Goal: Task Accomplishment & Management: Use online tool/utility

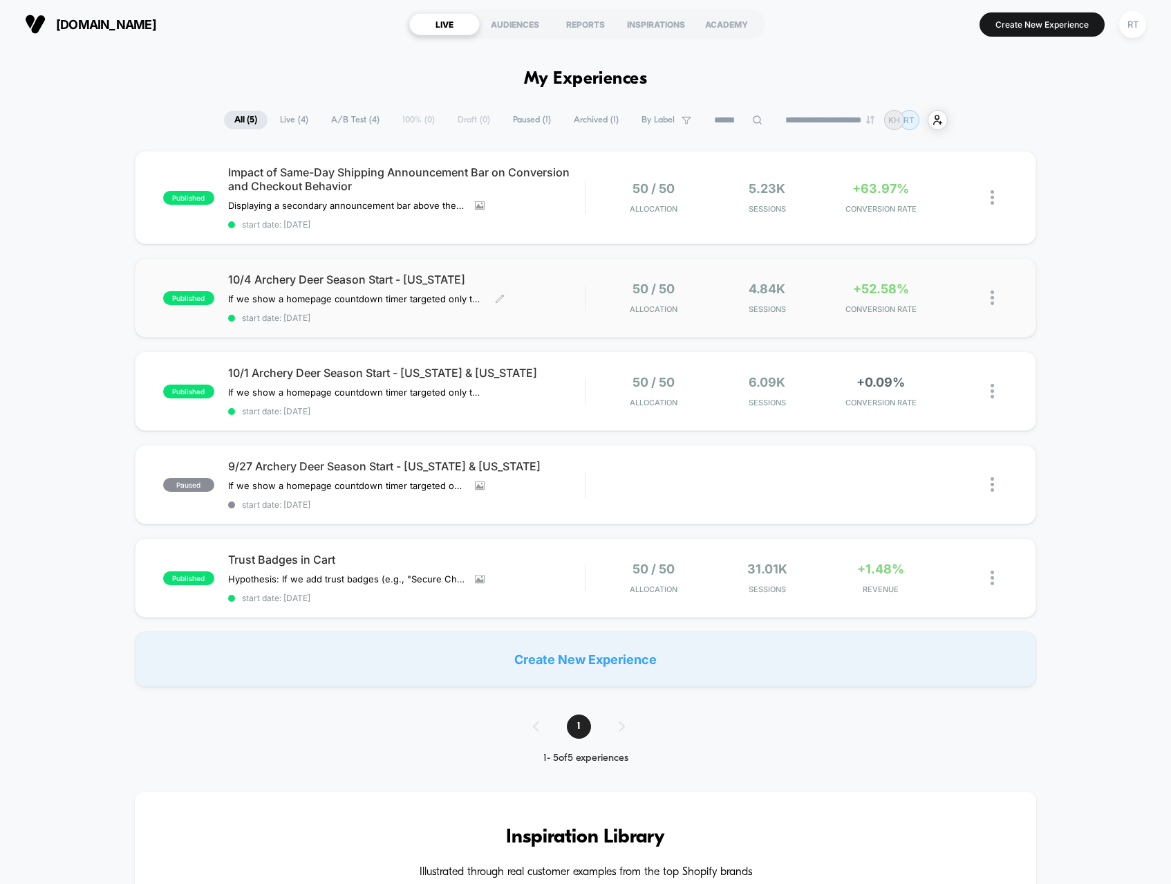
click at [397, 311] on div "10/4 Archery Deer Season Start - [US_STATE] If we show a homepage countdown tim…" at bounding box center [406, 297] width 357 height 50
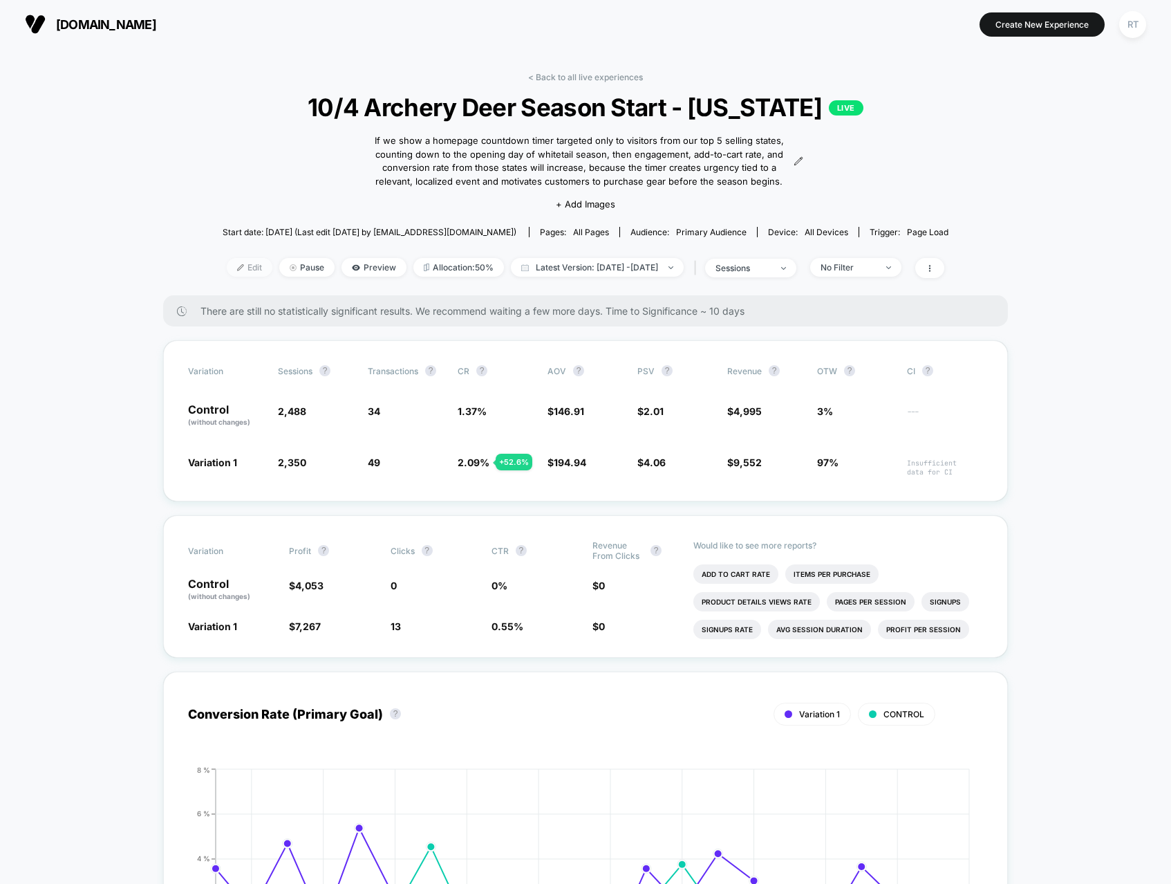
click at [227, 268] on span "Edit" at bounding box center [250, 267] width 46 height 19
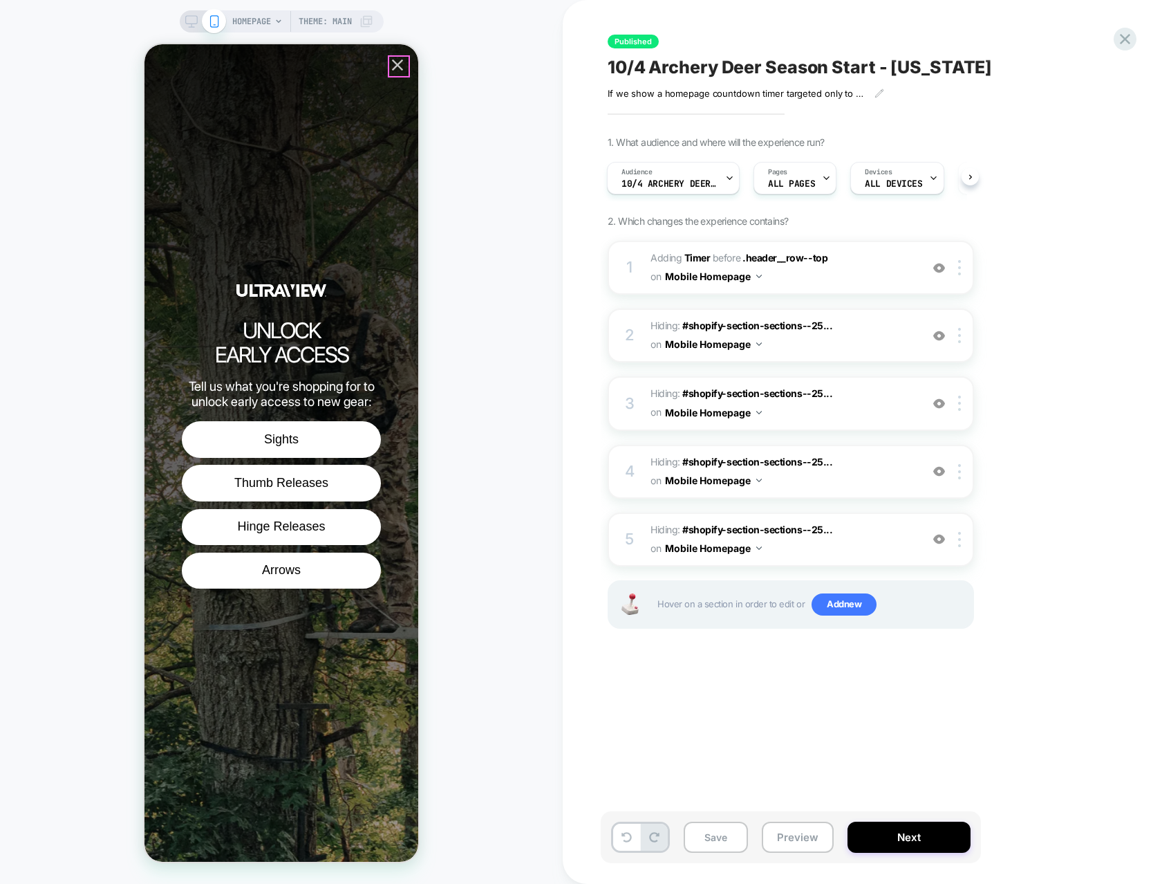
click at [395, 71] on icon "Close popup" at bounding box center [397, 64] width 19 height 19
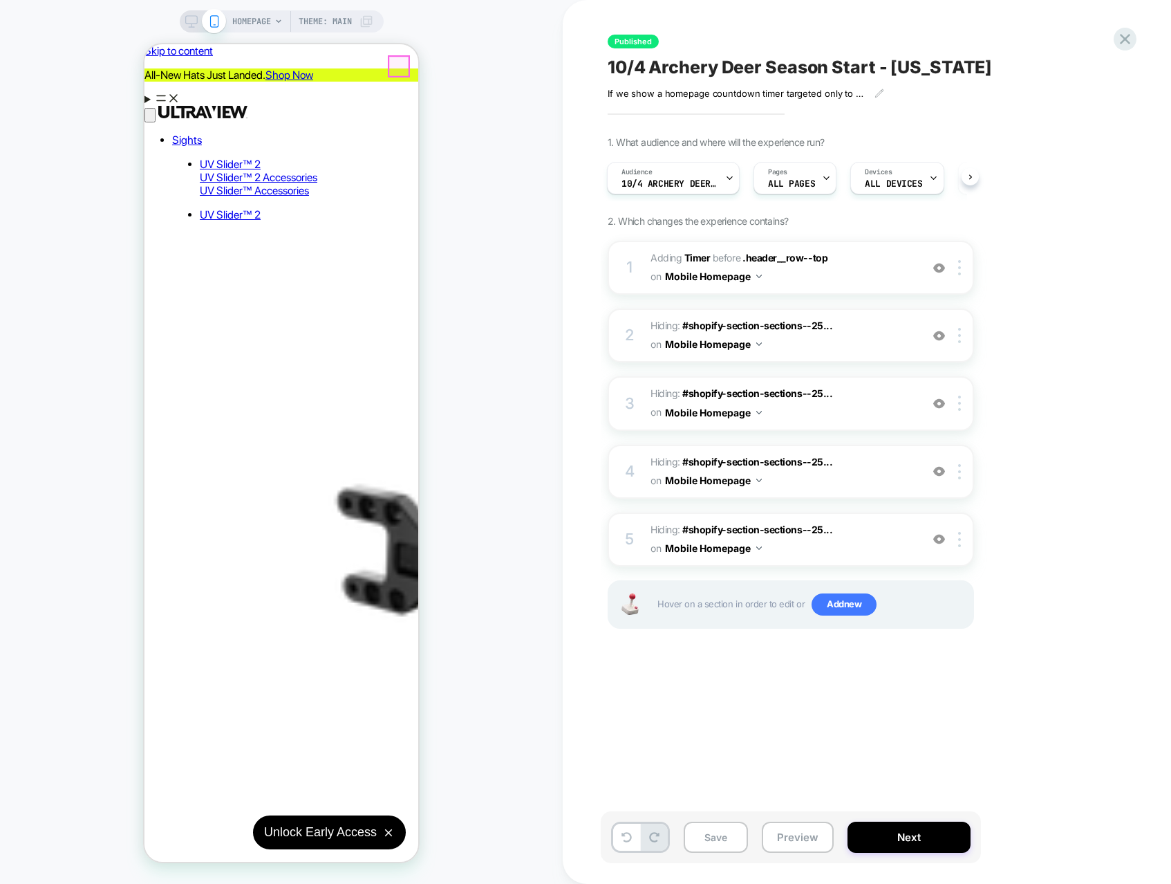
click at [1044, 44] on div "Published 10/4 Archery Deer Season Start - [US_STATE] If we show a homepage cou…" at bounding box center [860, 442] width 519 height 856
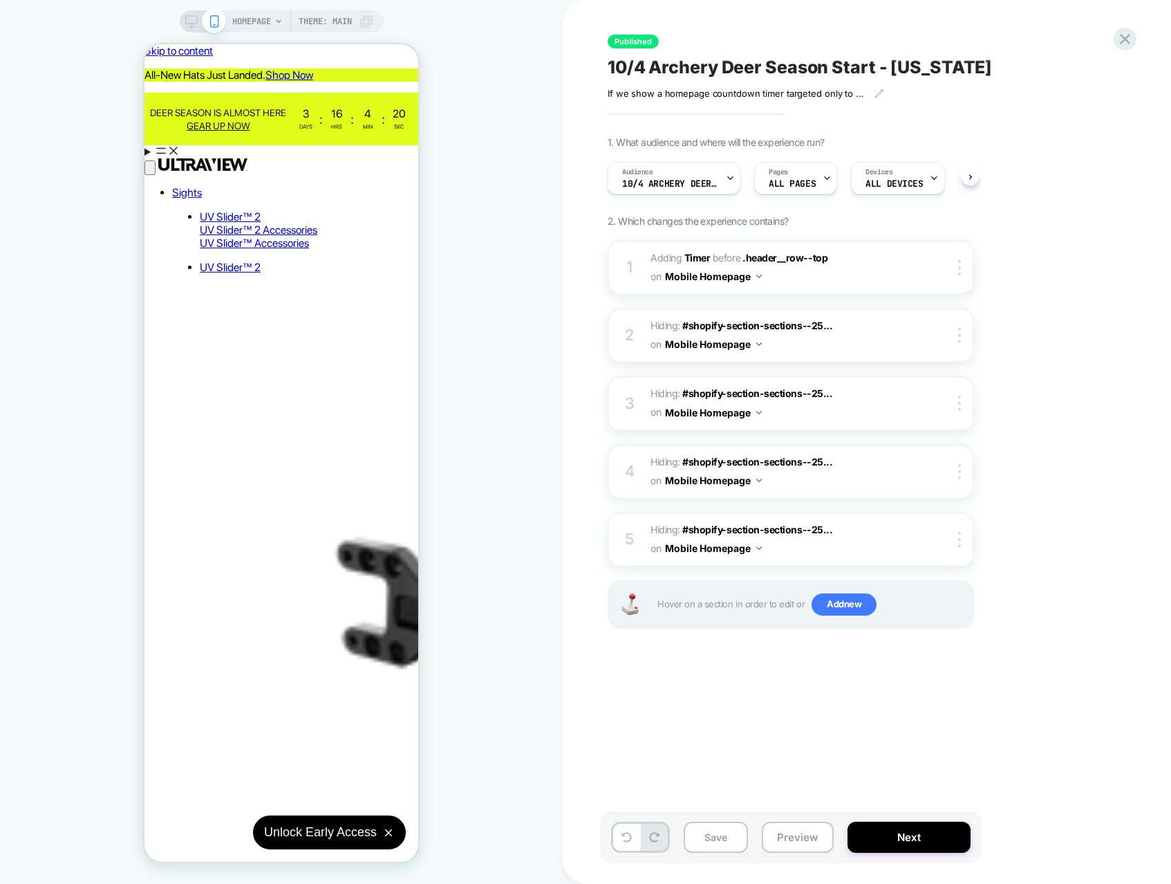
scroll to position [0, 1]
click at [604, 151] on div "Published 10/4 Archery Deer Season Start - [US_STATE] If we show a homepage cou…" at bounding box center [860, 442] width 519 height 856
click at [164, 68] on aside "All-New Hats Just Landed. Shop Now" at bounding box center [282, 74] width 274 height 13
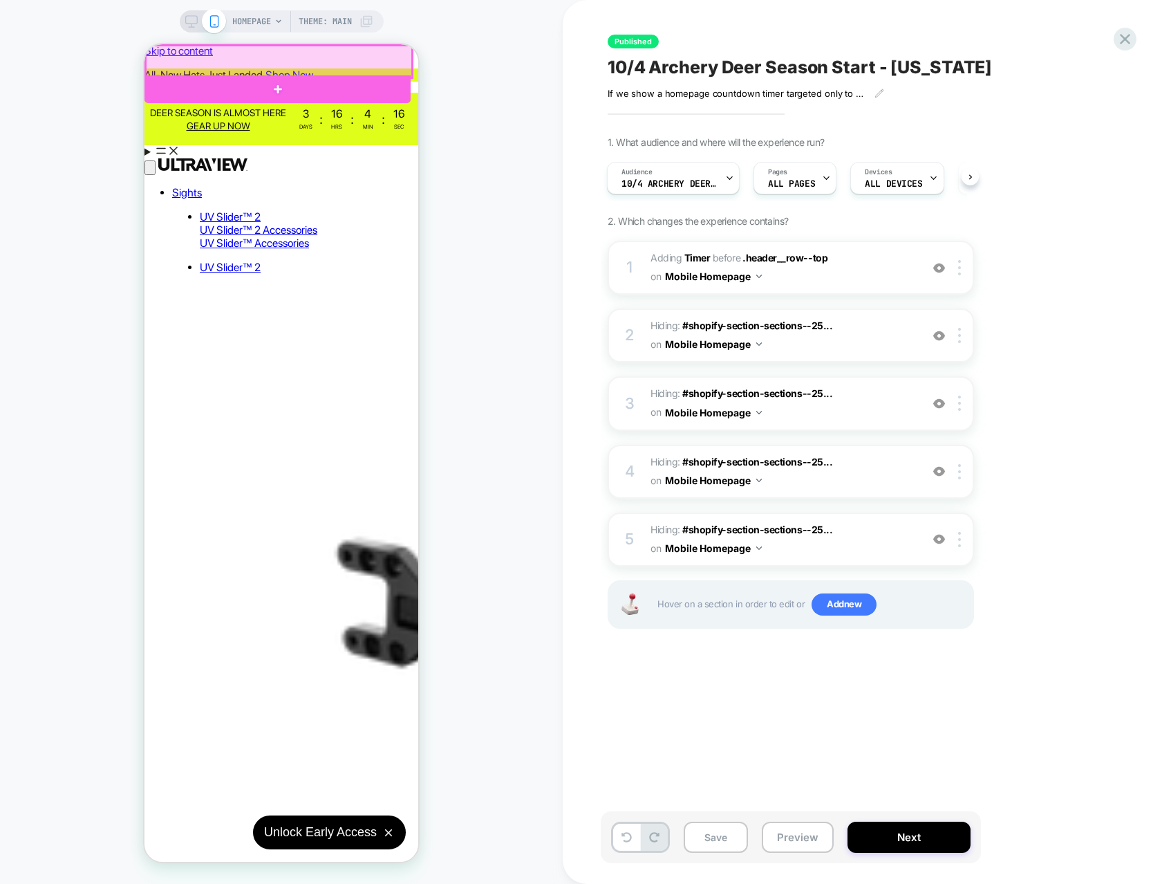
click at [170, 59] on div at bounding box center [279, 62] width 266 height 32
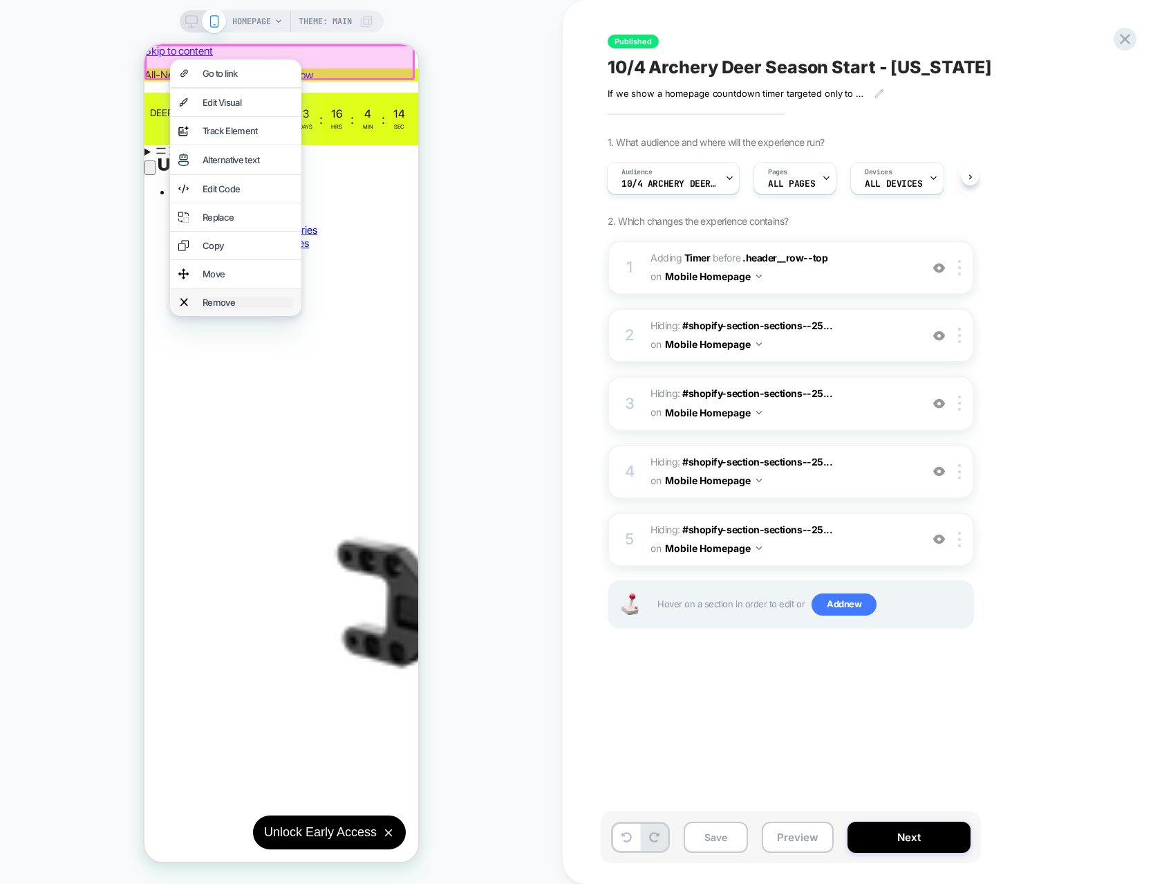
click at [235, 308] on div "Remove" at bounding box center [248, 302] width 91 height 11
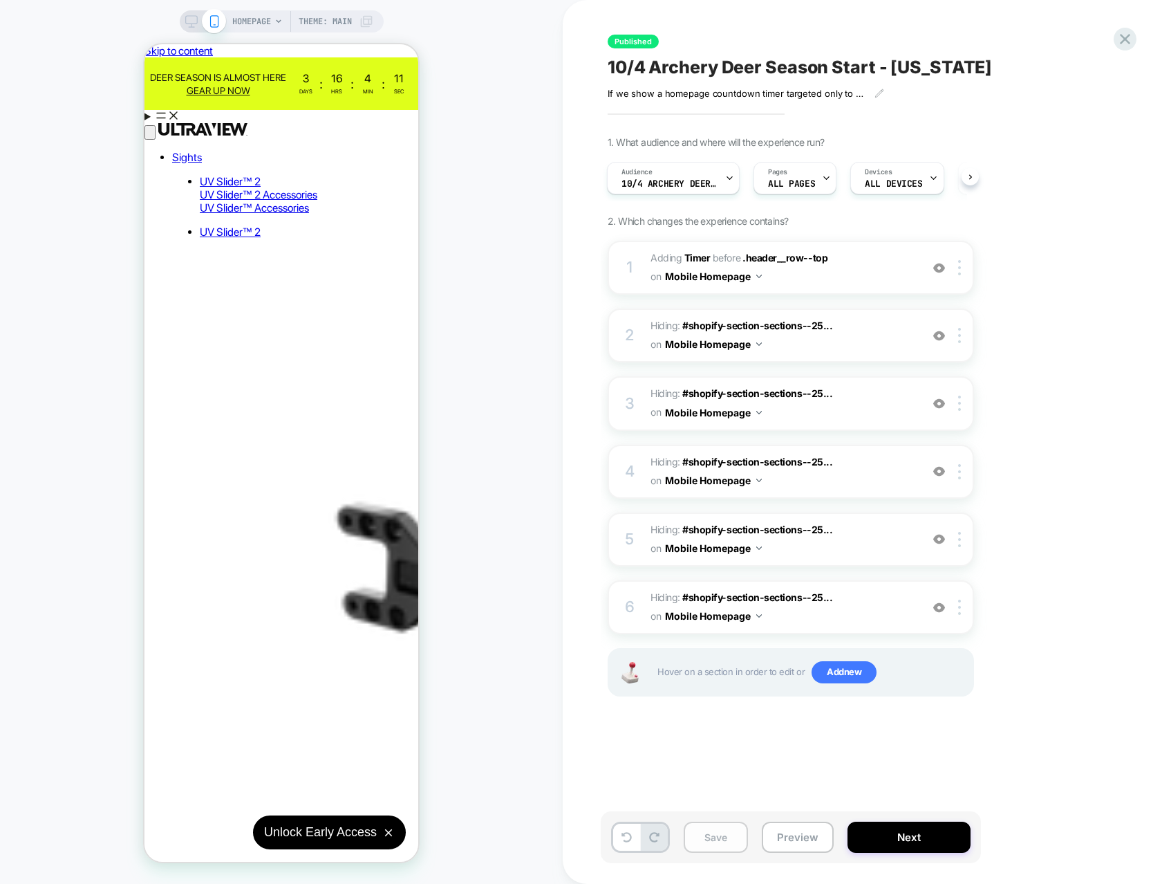
click at [723, 836] on button "Save" at bounding box center [716, 836] width 64 height 31
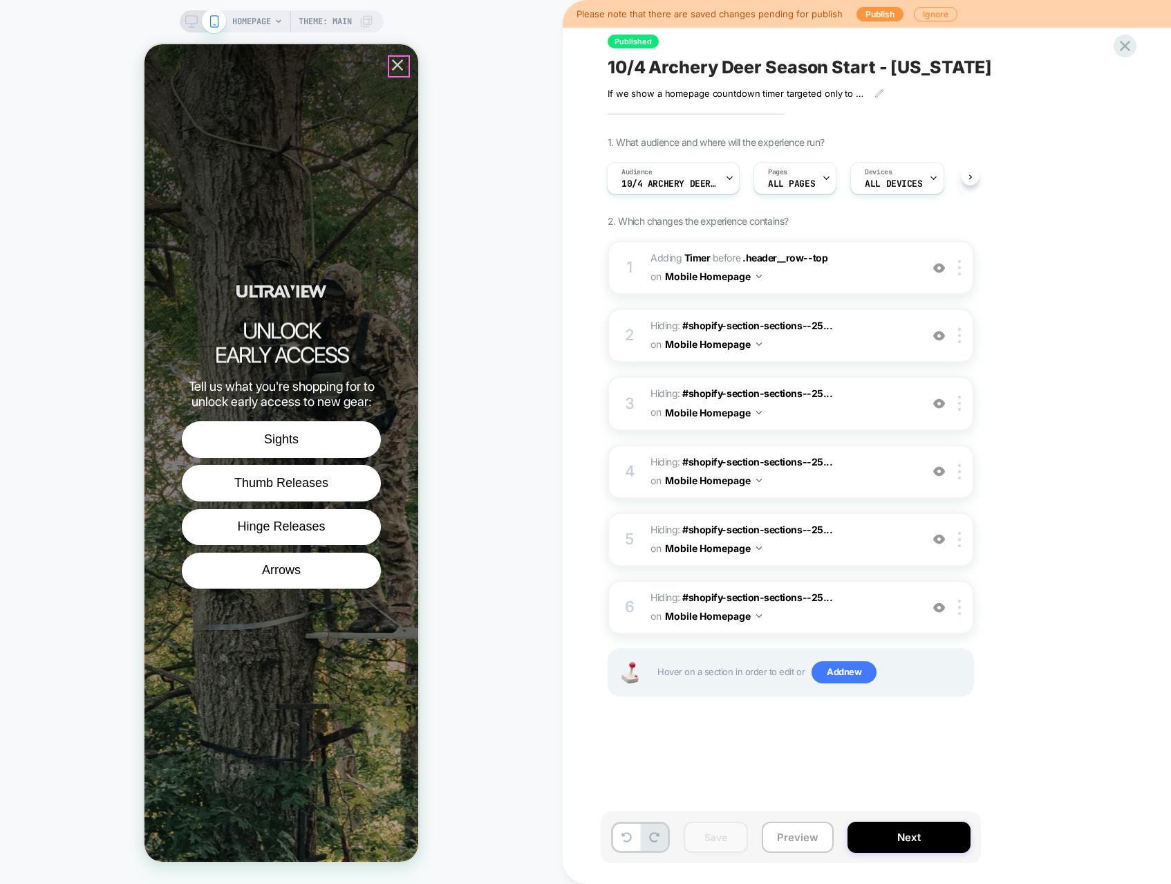
click at [398, 67] on icon "Close popup" at bounding box center [397, 64] width 19 height 19
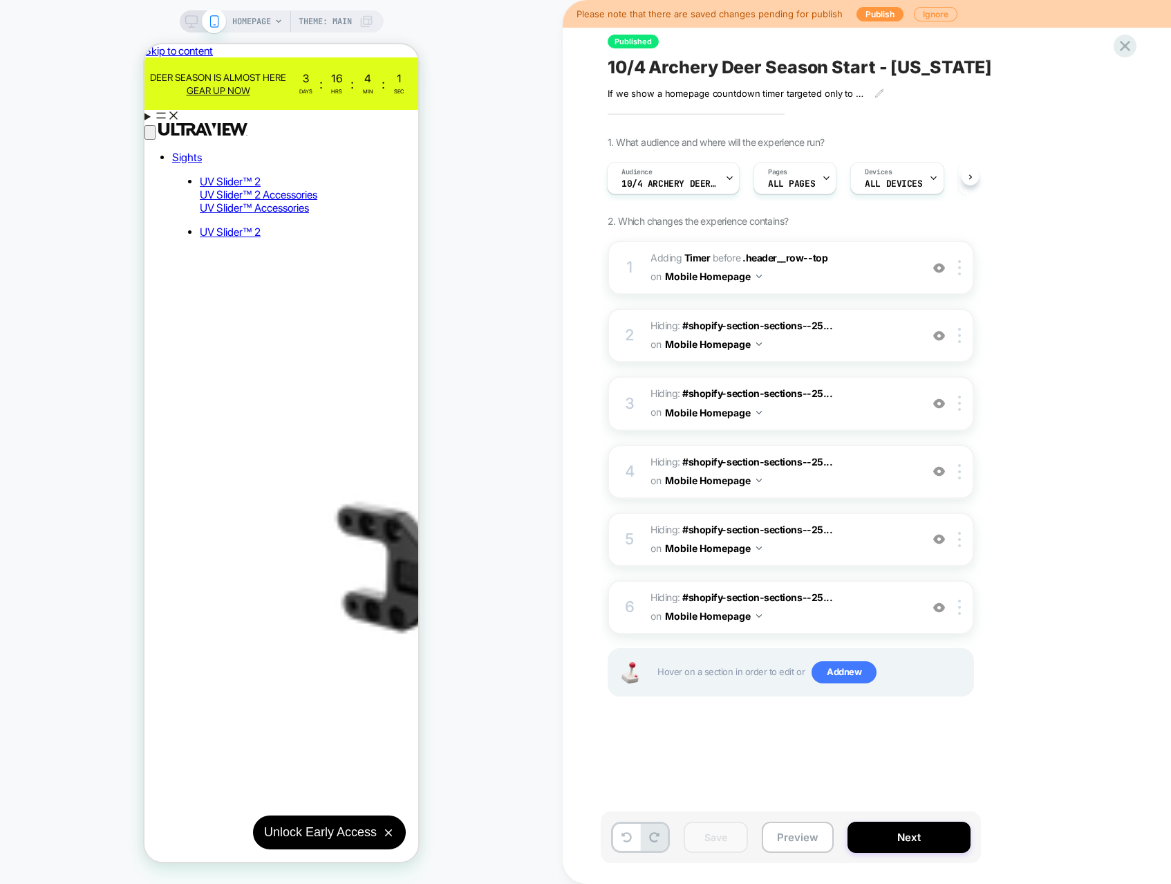
click at [191, 24] on rect at bounding box center [191, 20] width 12 height 8
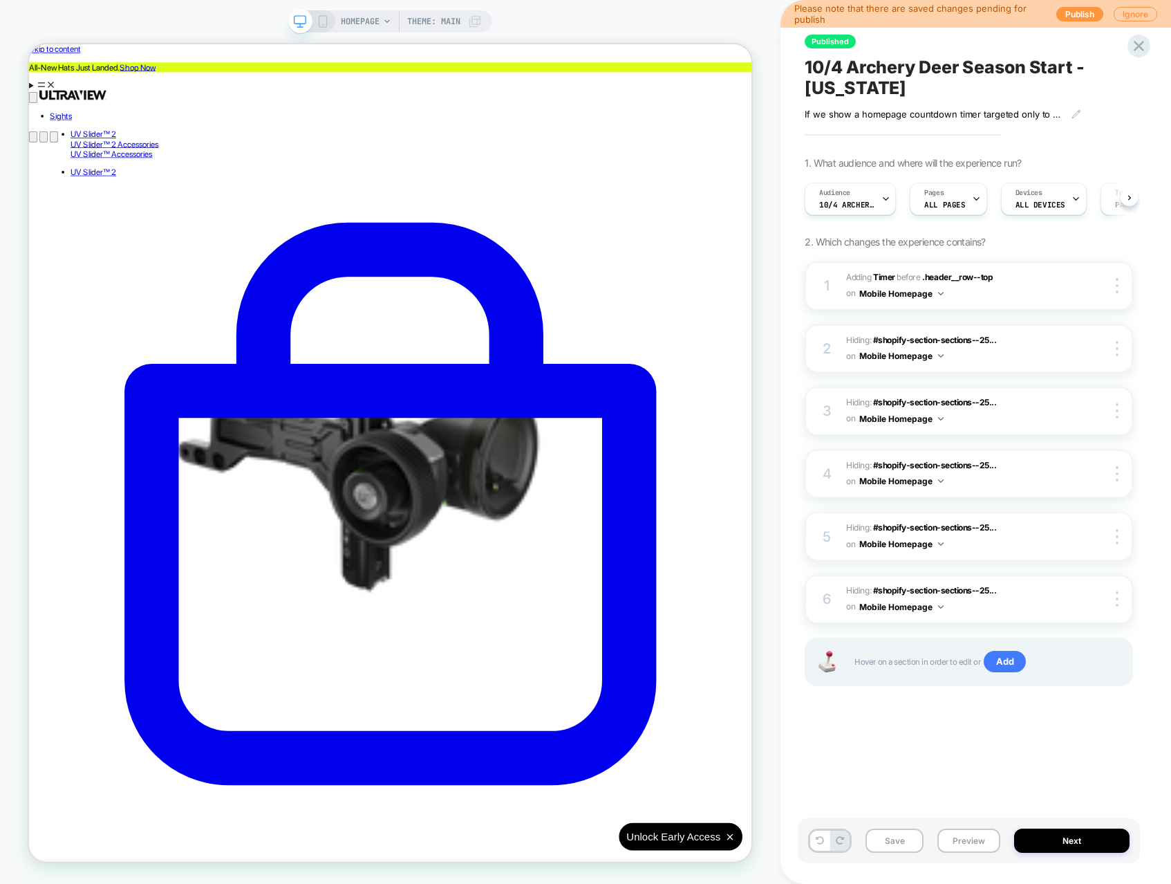
scroll to position [0, 1]
click at [1085, 17] on button "Publish" at bounding box center [1080, 14] width 47 height 15
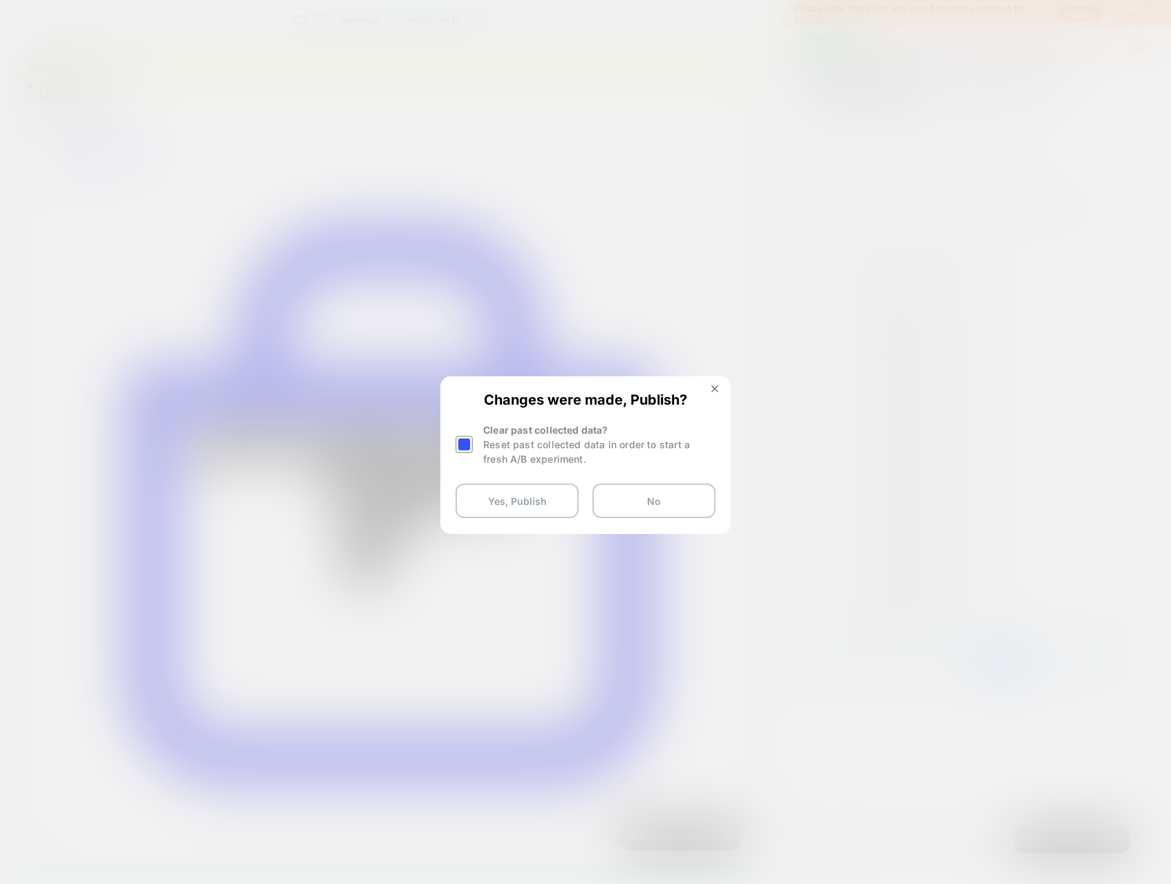
click at [505, 451] on div "Reset past collected data in order to start a fresh A/B experiment." at bounding box center [599, 451] width 232 height 29
click at [469, 444] on div at bounding box center [464, 444] width 17 height 17
click at [514, 505] on button "Yes, Publish" at bounding box center [517, 500] width 123 height 35
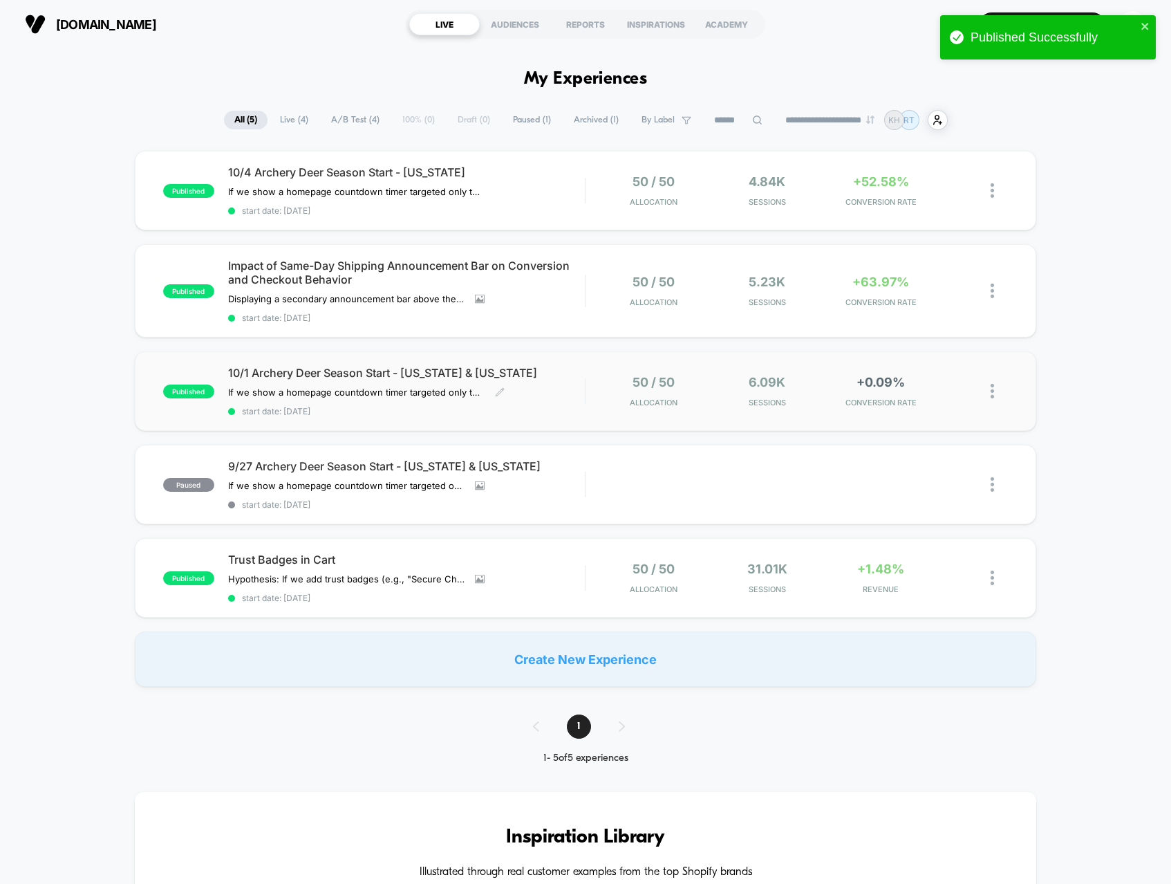
click at [362, 369] on span "10/1 Archery Deer Season Start - [US_STATE] & [US_STATE]" at bounding box center [406, 373] width 357 height 14
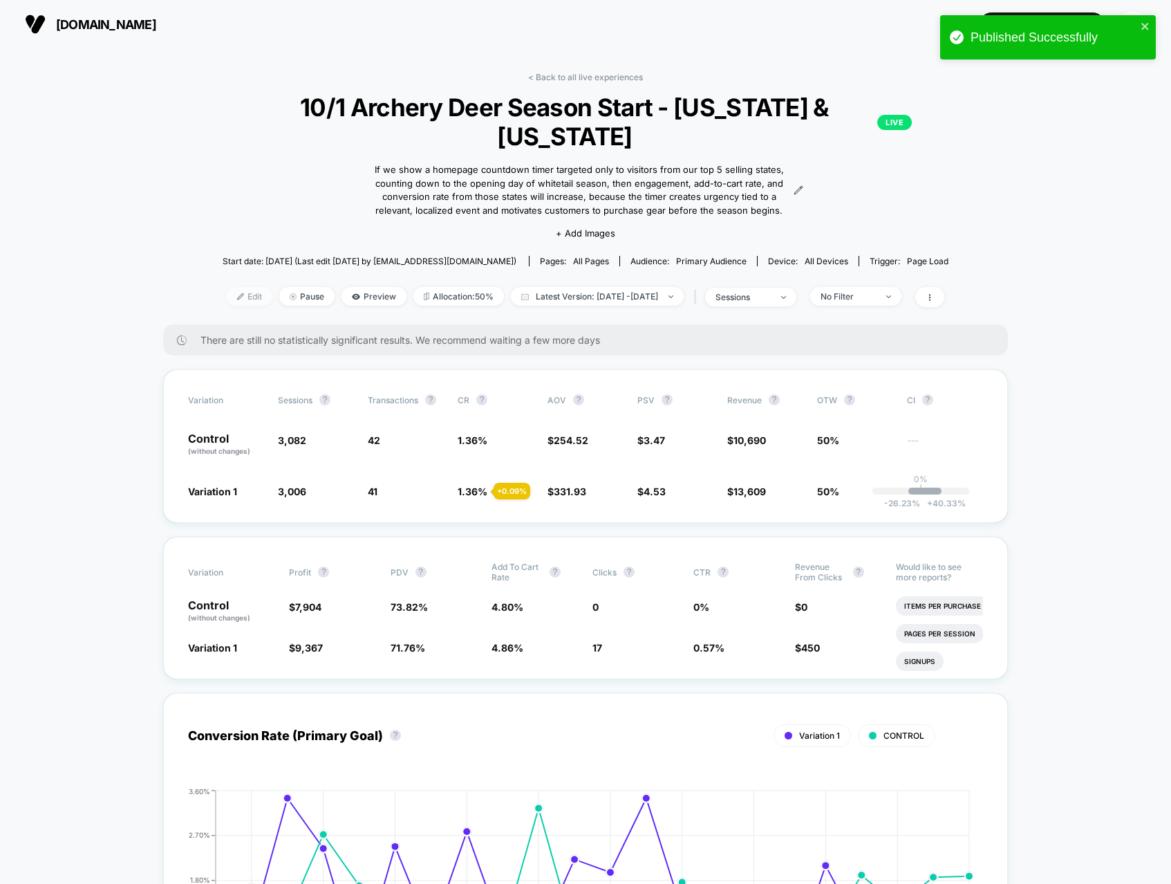
click at [242, 287] on span "Edit" at bounding box center [250, 296] width 46 height 19
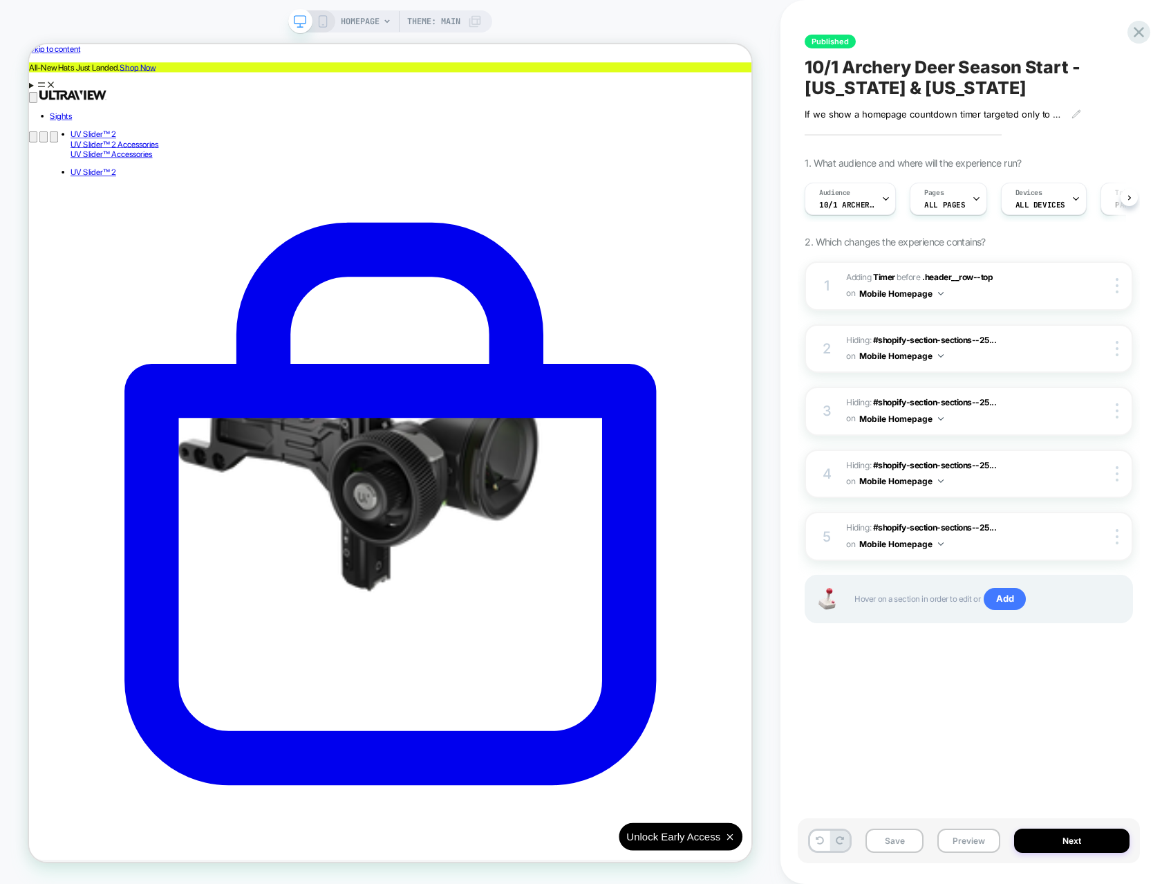
scroll to position [0, 1]
click at [322, 28] on div "HOMEPAGE Theme: MAIN" at bounding box center [390, 21] width 204 height 22
click at [319, 23] on rect at bounding box center [323, 21] width 8 height 11
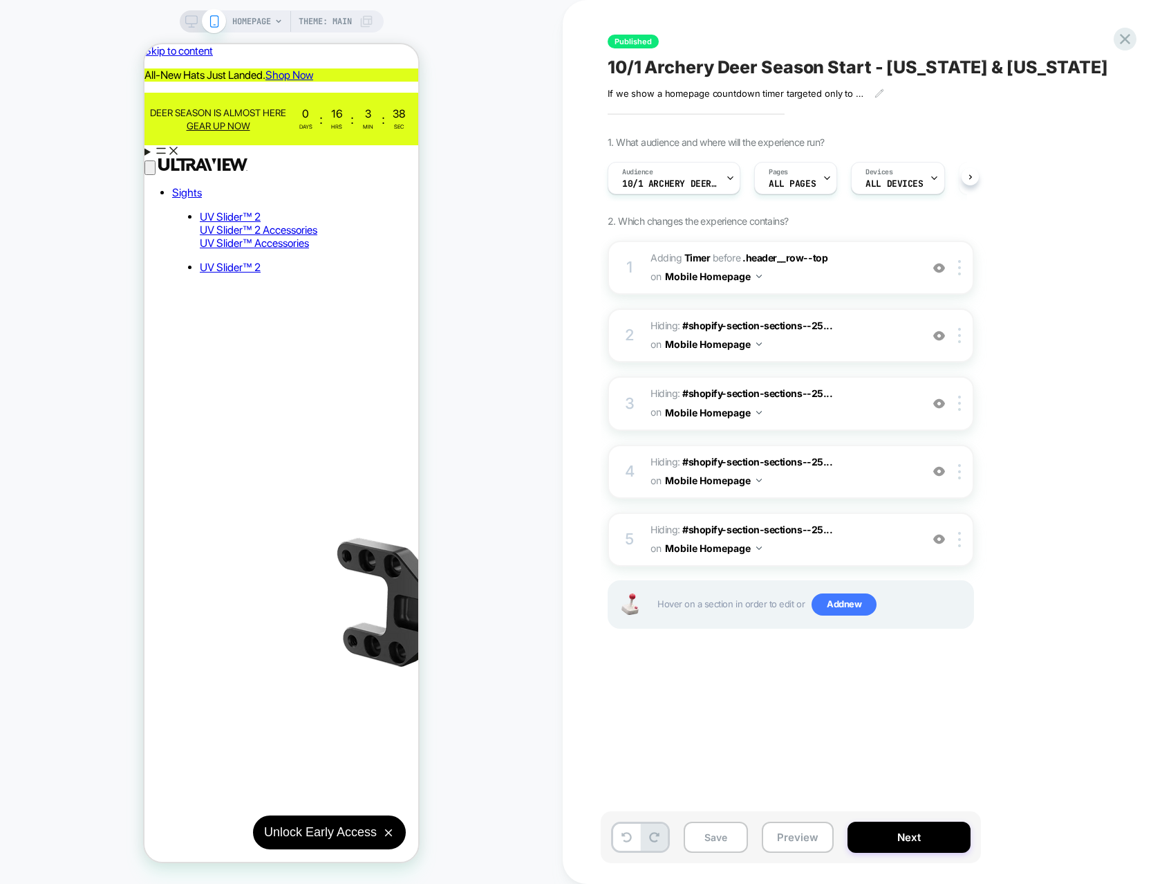
scroll to position [0, 1]
click at [180, 69] on aside "All-New Hats Just Landed. Shop Now" at bounding box center [282, 74] width 274 height 13
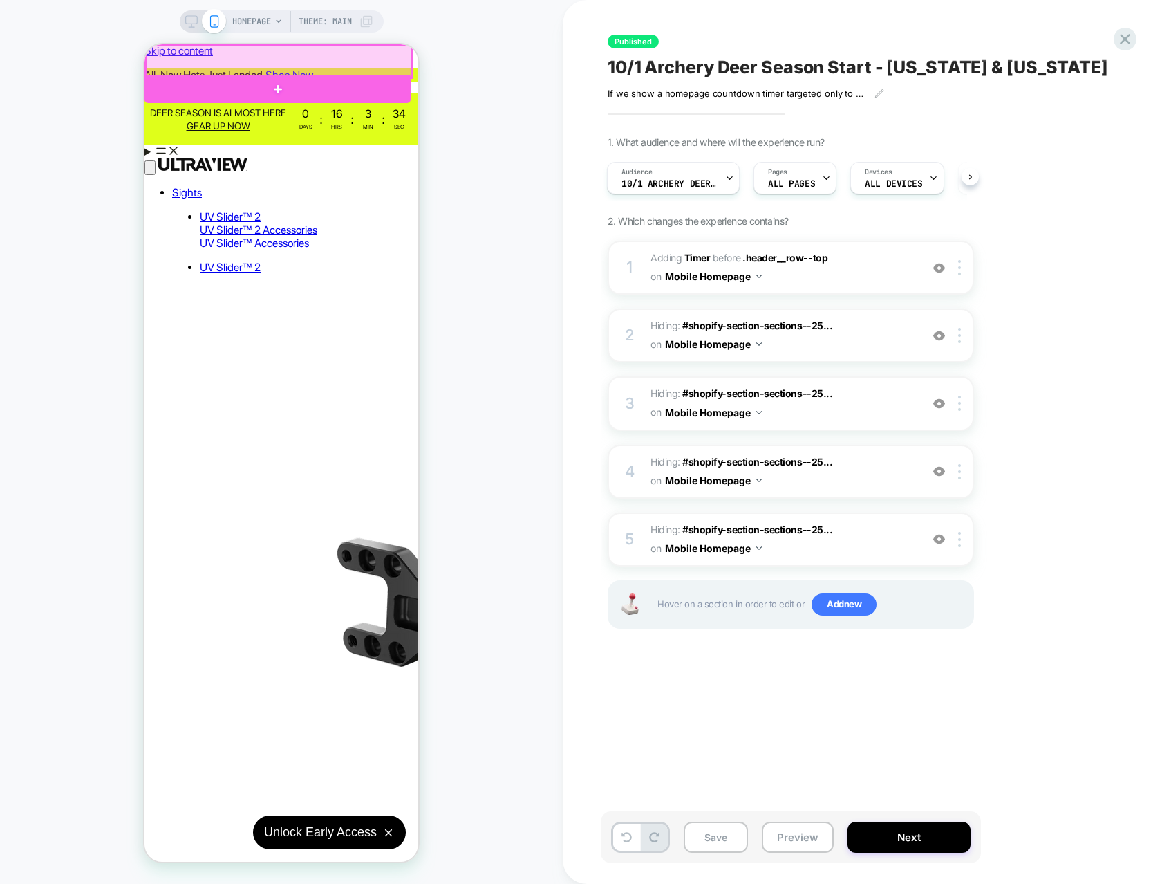
click at [179, 63] on div at bounding box center [279, 62] width 266 height 32
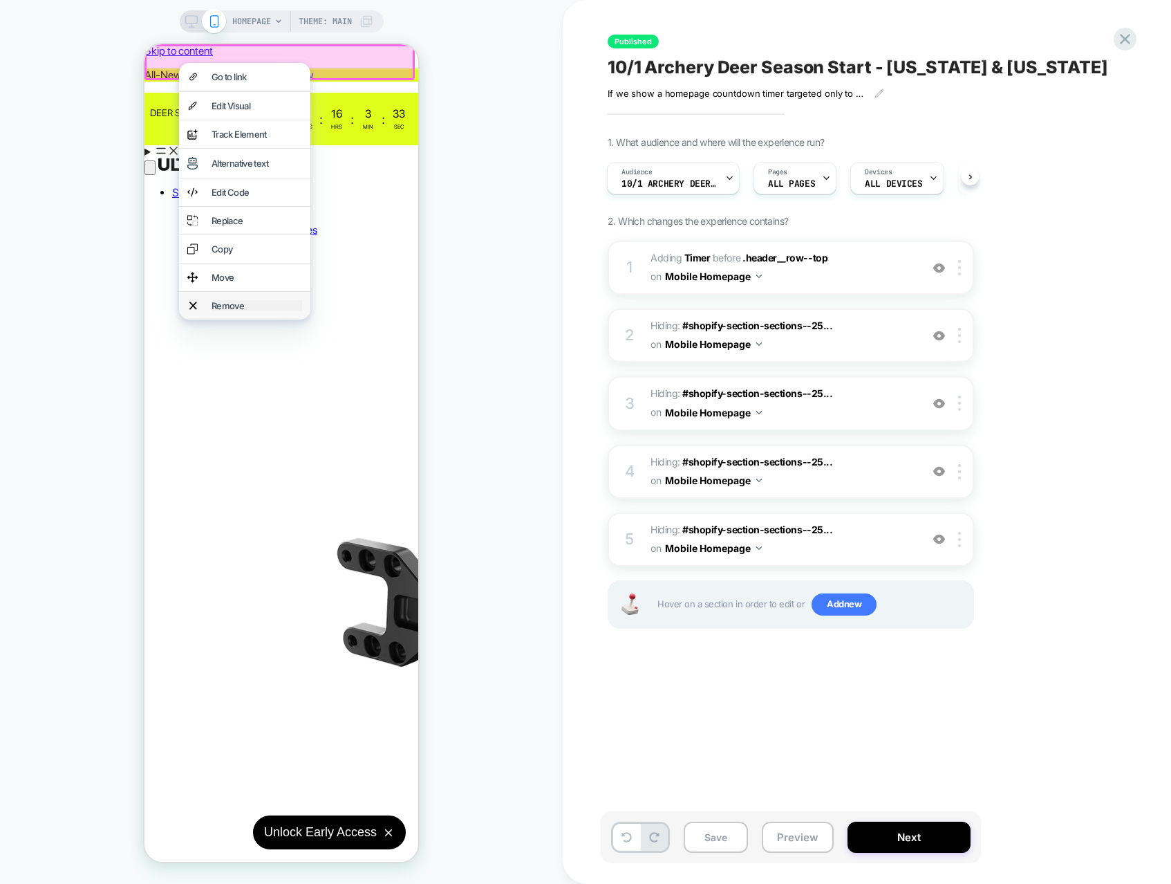
click at [262, 311] on div "Remove" at bounding box center [257, 305] width 91 height 11
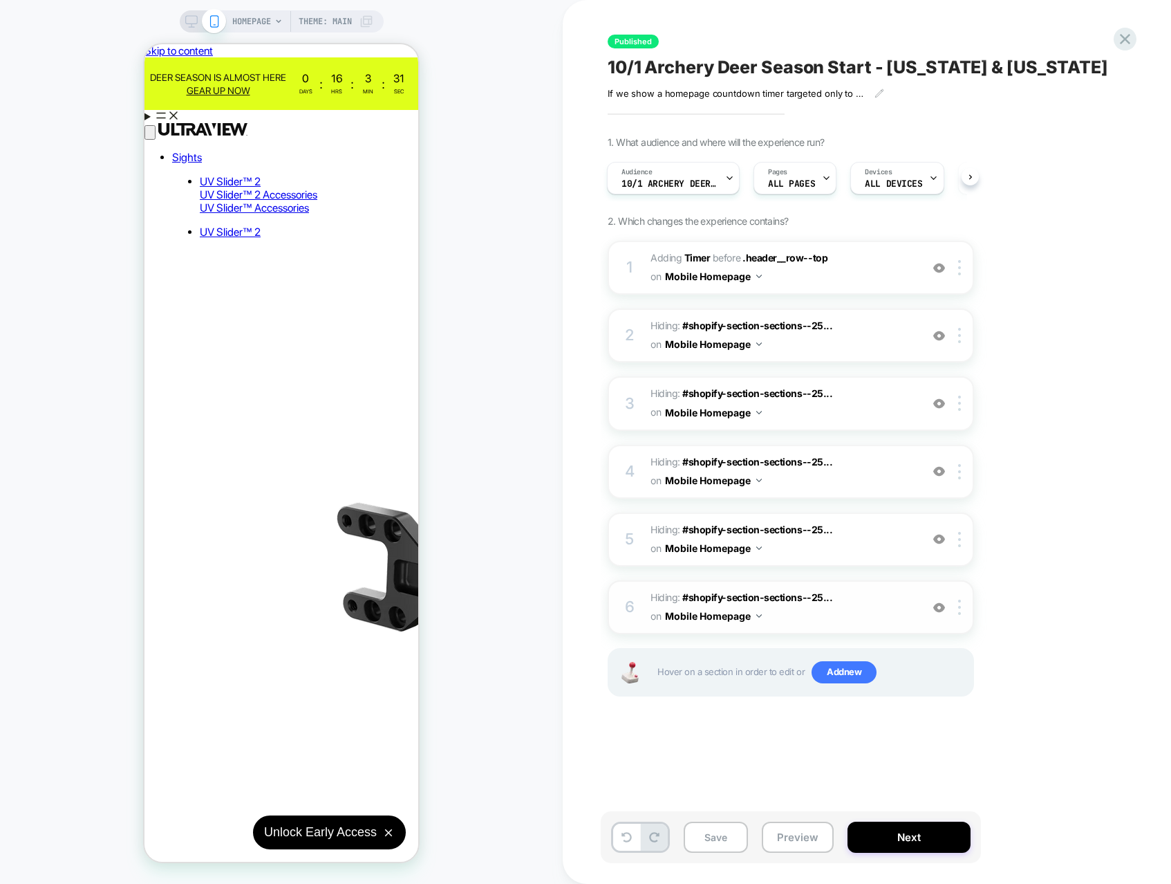
click at [761, 617] on img at bounding box center [759, 615] width 6 height 3
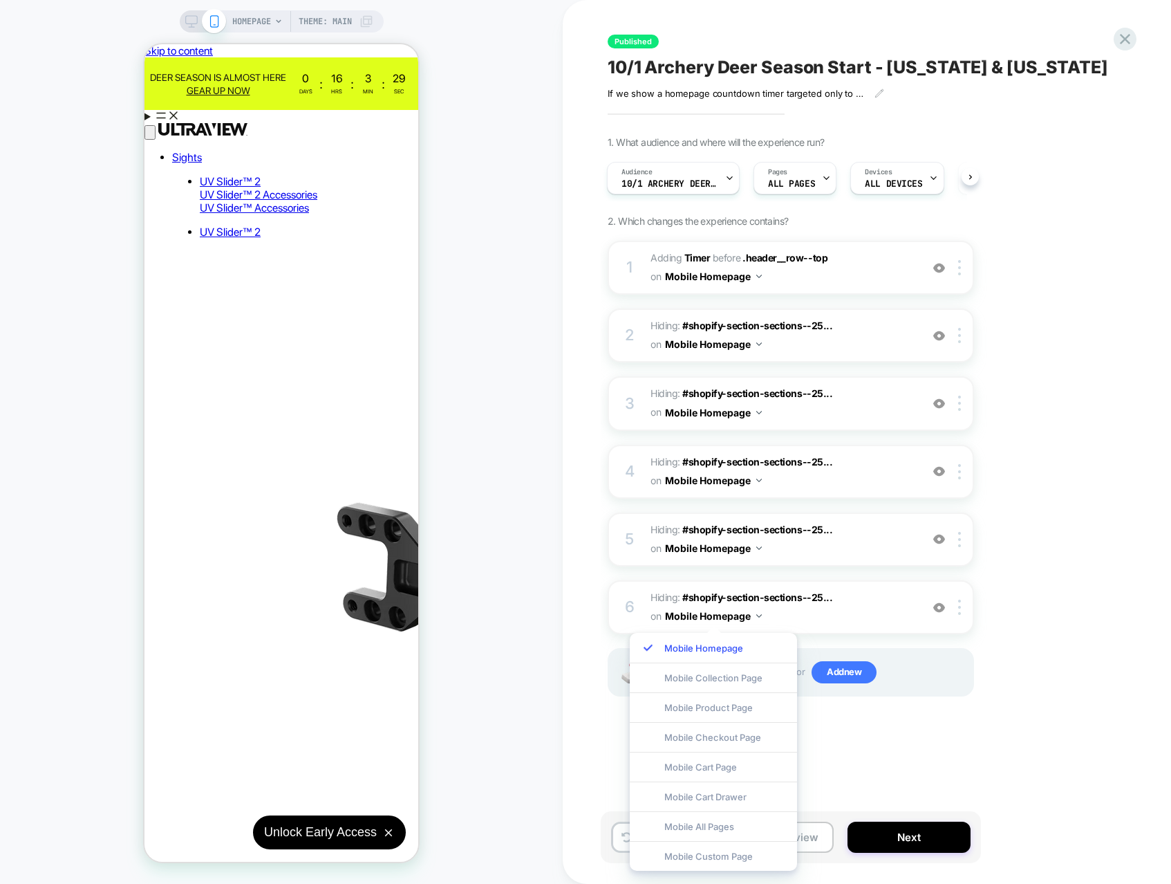
click at [575, 616] on div "Published 10/1 Archery Deer Season Start - [US_STATE] & [US_STATE] If we show a…" at bounding box center [867, 442] width 608 height 884
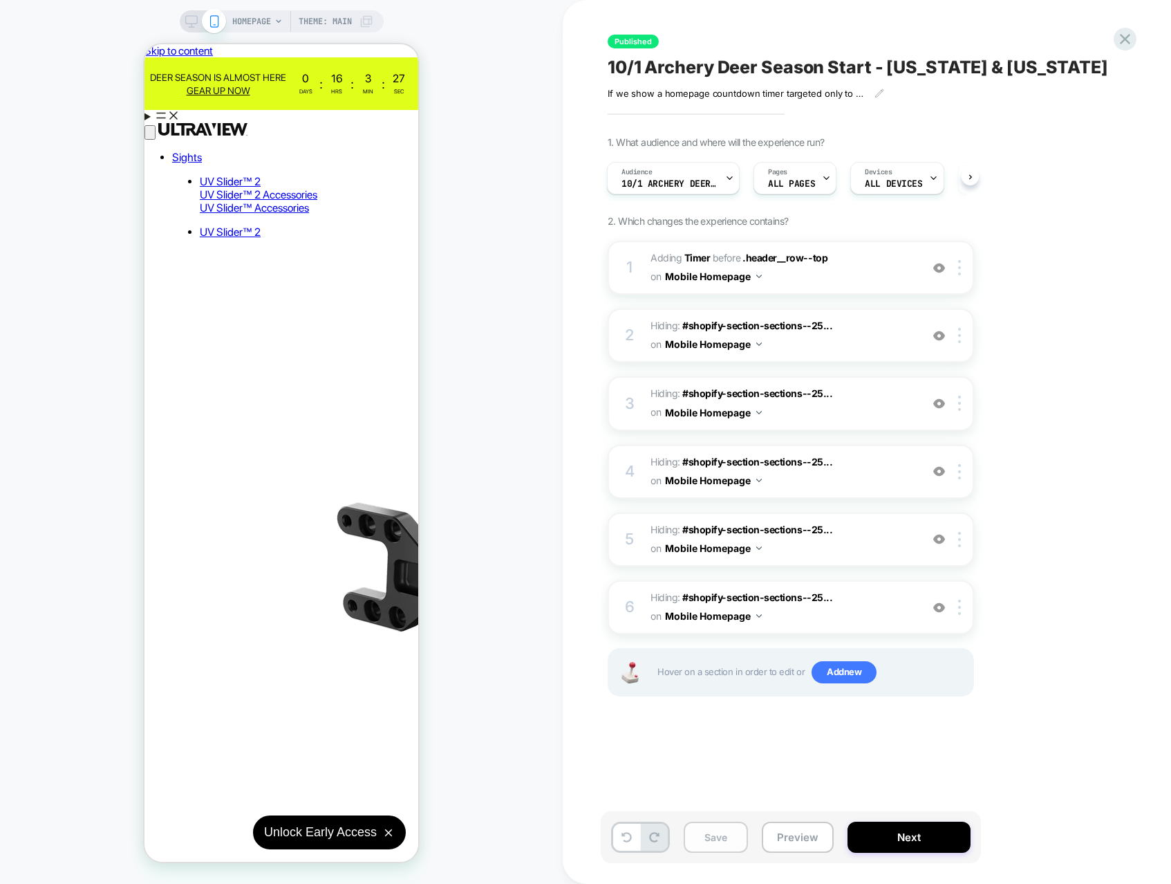
click at [720, 840] on button "Save" at bounding box center [716, 836] width 64 height 31
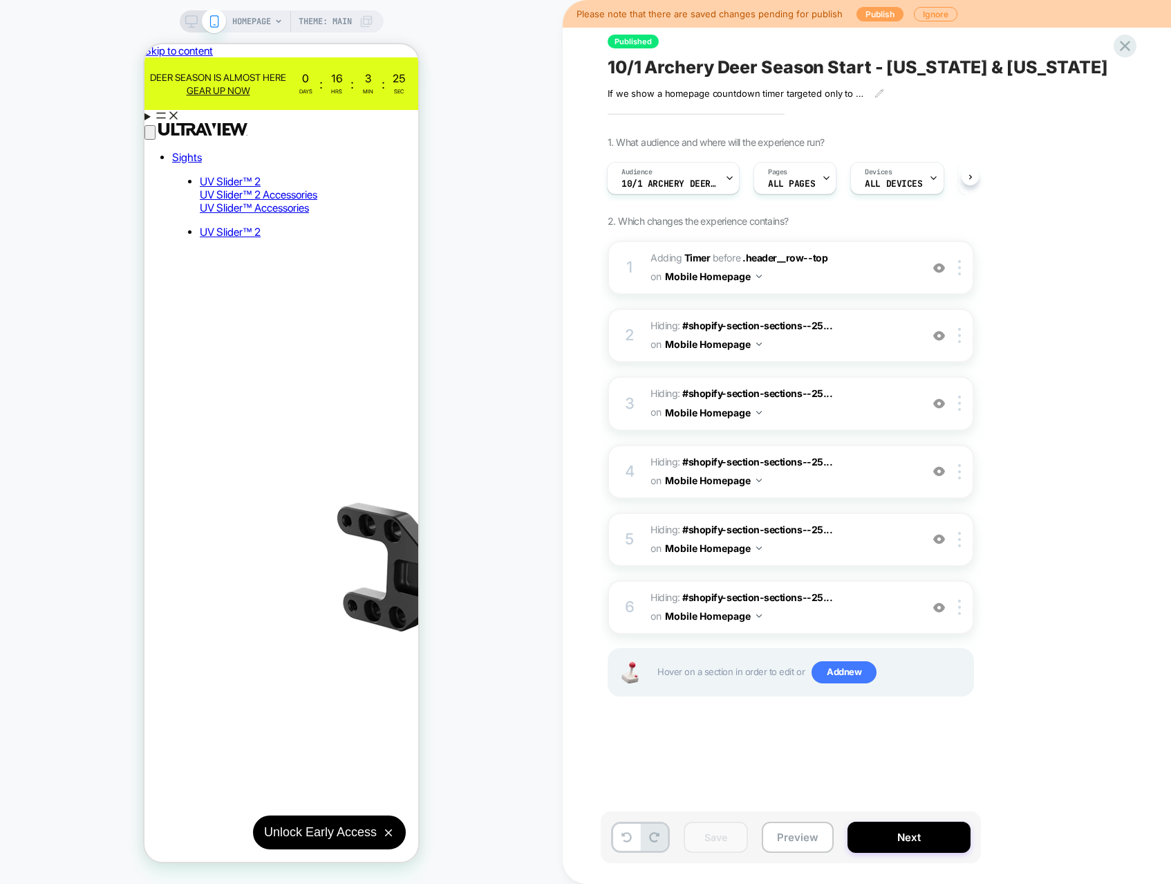
click at [875, 15] on button "Publish" at bounding box center [880, 14] width 47 height 15
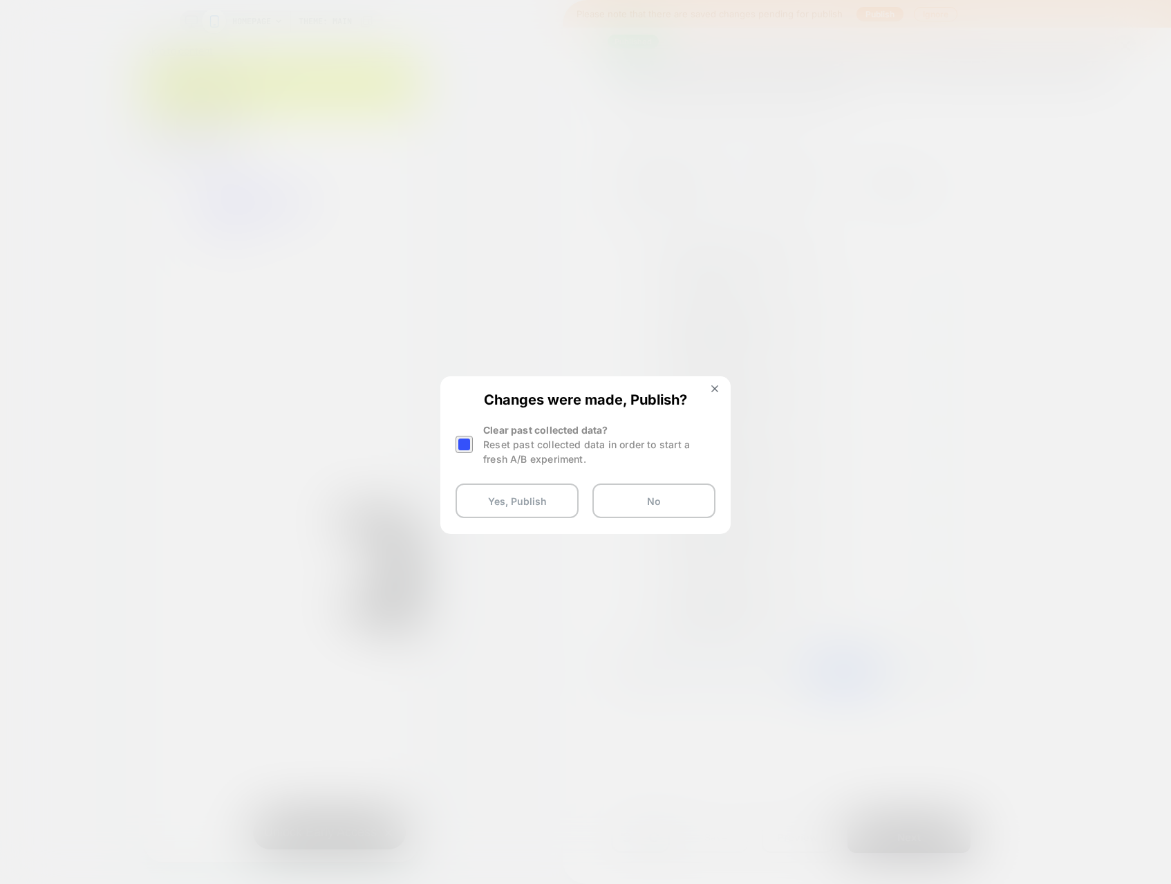
click at [462, 449] on div at bounding box center [464, 444] width 17 height 17
click at [511, 489] on button "Yes, Publish" at bounding box center [517, 500] width 123 height 35
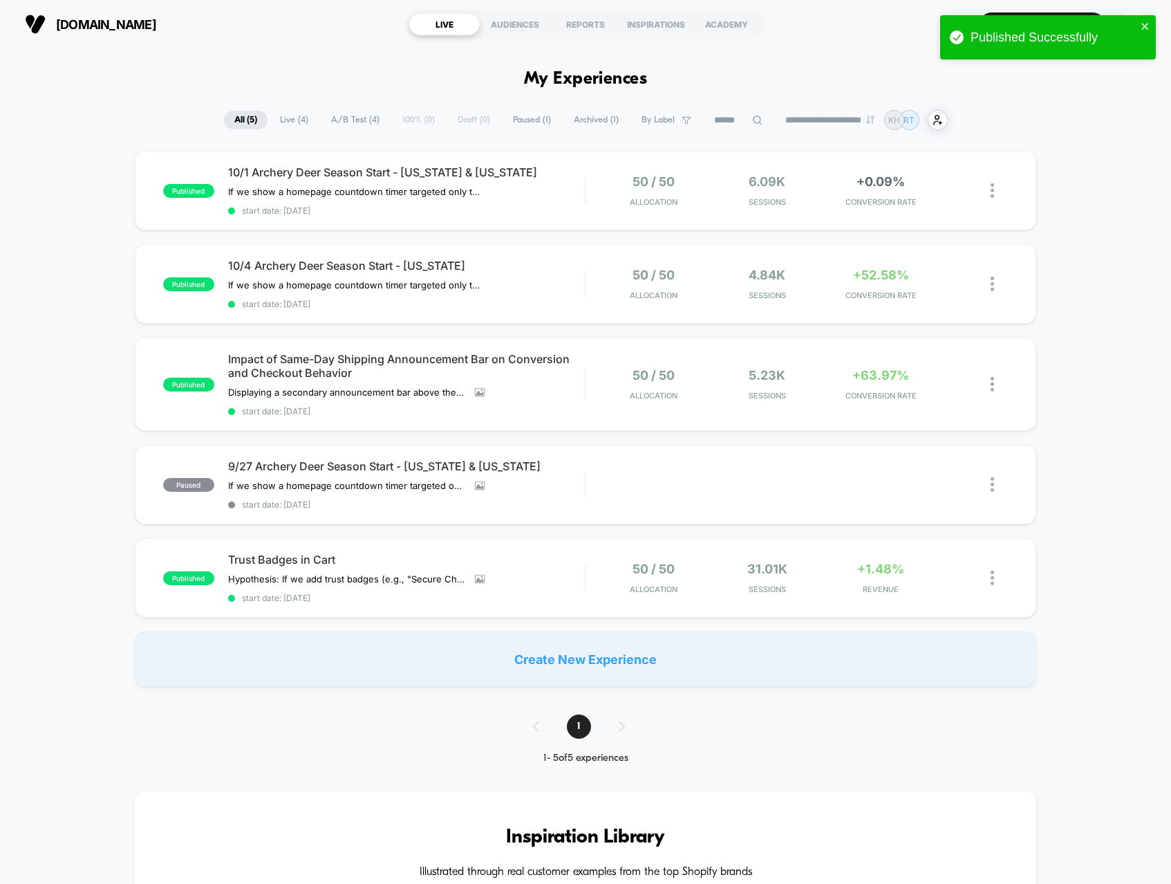
click at [73, 304] on div "published 10/1 Archery Deer Season Start - [US_STATE] & [US_STATE] If we show a…" at bounding box center [585, 419] width 1171 height 536
drag, startPoint x: 127, startPoint y: 104, endPoint x: 95, endPoint y: 2, distance: 106.5
click at [275, 40] on section "[DOMAIN_NAME]" at bounding box center [206, 24] width 370 height 35
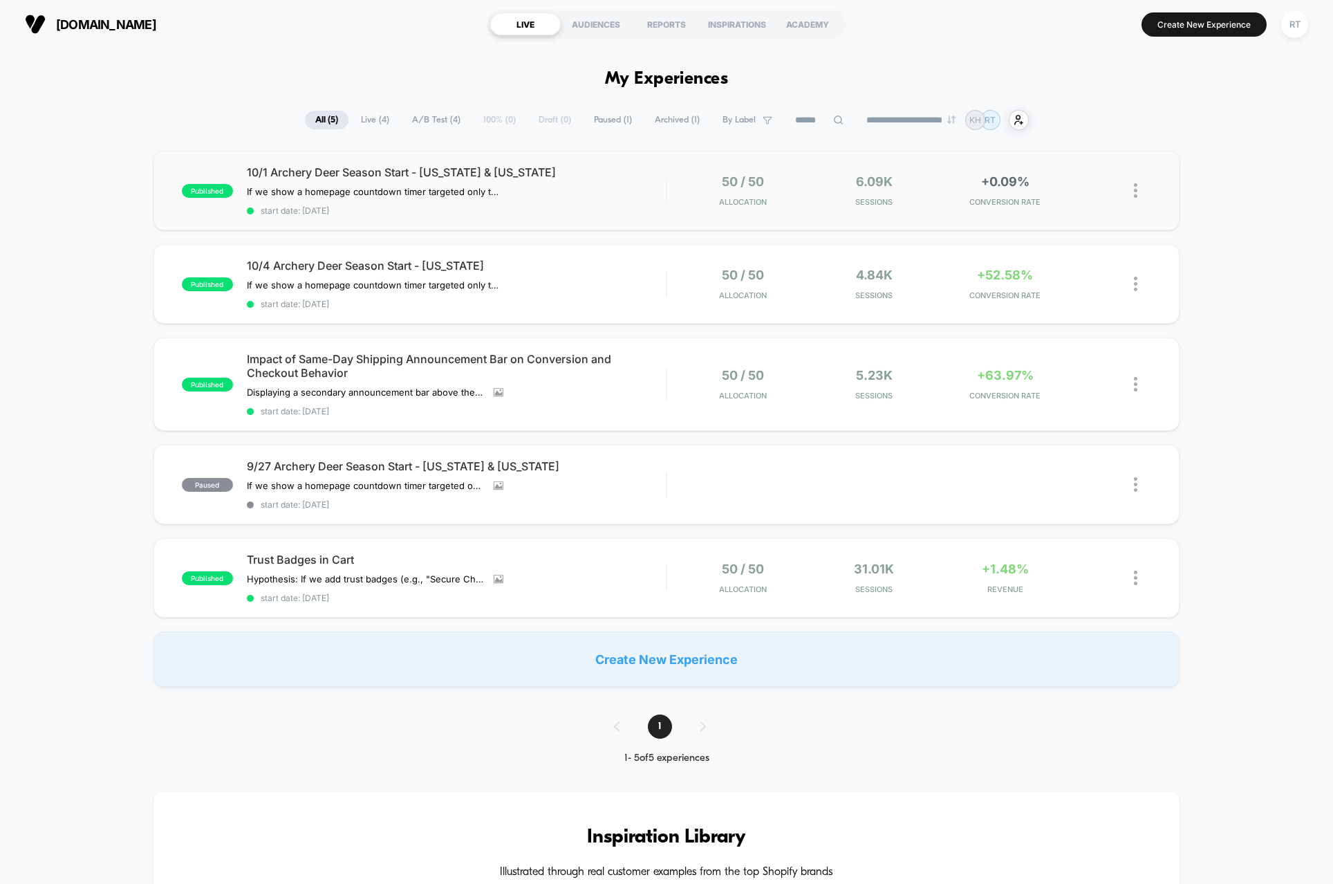
click at [196, 164] on div "published 10/1 Archery Deer Season Start - Iowa & Michigan If we show a homepag…" at bounding box center [667, 191] width 1027 height 80
click at [250, 34] on section "[DOMAIN_NAME]" at bounding box center [233, 24] width 424 height 35
click at [599, 214] on span "start date: [DATE]" at bounding box center [457, 210] width 420 height 10
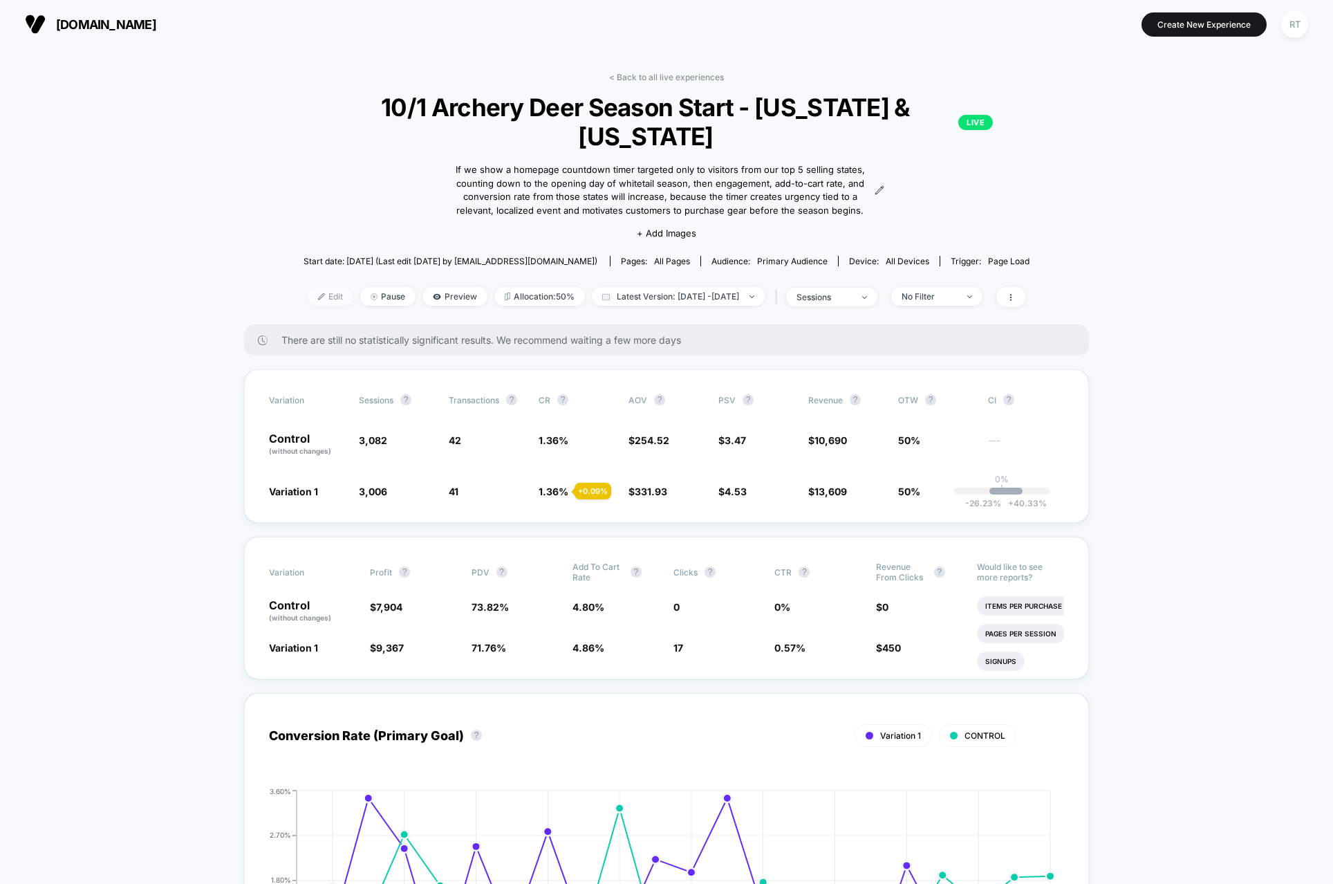
click at [316, 287] on span "Edit" at bounding box center [331, 296] width 46 height 19
